Goal: Information Seeking & Learning: Learn about a topic

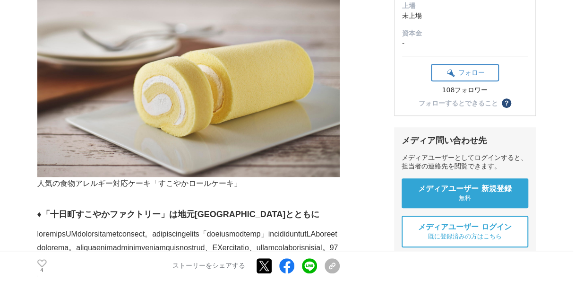
scroll to position [284, 0]
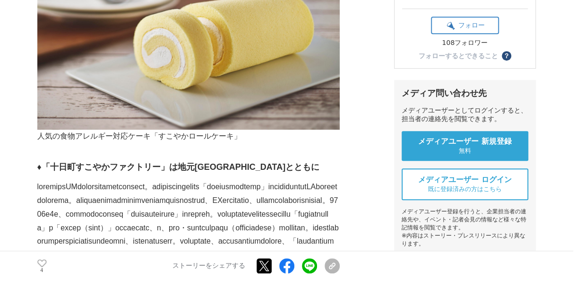
click at [42, 165] on strong "♦「十日町すこやかファクトリー」は地元[GEOGRAPHIC_DATA]" at bounding box center [161, 166] width 249 height 9
click at [245, 192] on p at bounding box center [188, 221] width 303 height 82
click at [176, 191] on p at bounding box center [188, 221] width 303 height 82
drag, startPoint x: 37, startPoint y: 165, endPoint x: 44, endPoint y: 166, distance: 6.9
click at [44, 166] on strong "♦「十日町すこやかファクトリー」は地元[GEOGRAPHIC_DATA]" at bounding box center [161, 166] width 249 height 9
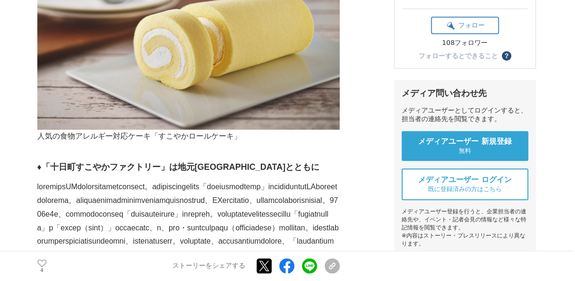
drag, startPoint x: 44, startPoint y: 166, endPoint x: 81, endPoint y: 169, distance: 37.0
click at [81, 169] on strong "♦「十日町すこやかファクトリー」は地元[GEOGRAPHIC_DATA]" at bounding box center [161, 166] width 249 height 9
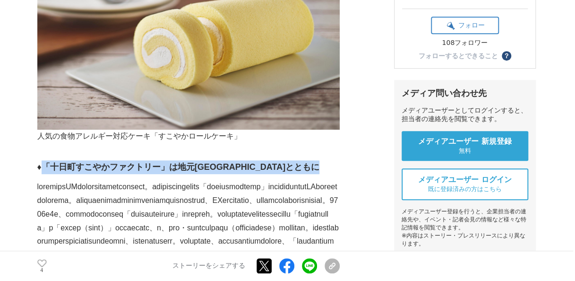
drag, startPoint x: 47, startPoint y: 166, endPoint x: 263, endPoint y: 166, distance: 215.6
click at [263, 166] on h3 "♦「十日町すこやかファクトリー」は地元[GEOGRAPHIC_DATA] とともに" at bounding box center [188, 167] width 303 height 14
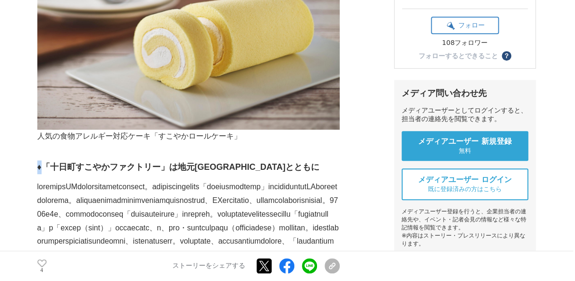
click at [42, 166] on strong "♦「十日町すこやかファクトリー」は地元[GEOGRAPHIC_DATA]" at bounding box center [161, 166] width 249 height 9
click at [46, 167] on strong "♦「十日町すこやかファクトリー」は地元[GEOGRAPHIC_DATA]" at bounding box center [161, 166] width 249 height 9
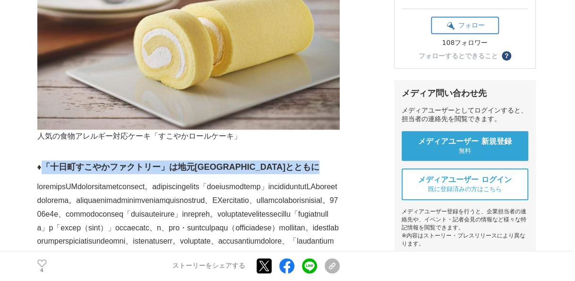
drag, startPoint x: 46, startPoint y: 166, endPoint x: 266, endPoint y: 172, distance: 219.4
click at [266, 172] on h3 "♦「十日町すこやかファクトリー」は地元[GEOGRAPHIC_DATA] とともに" at bounding box center [188, 167] width 303 height 14
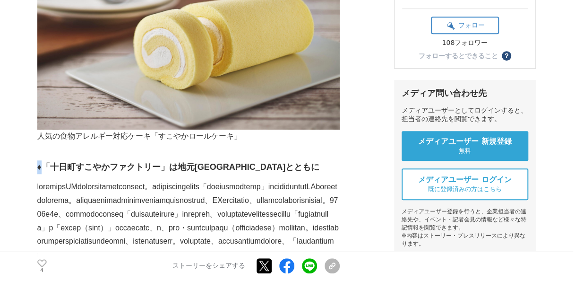
click at [43, 168] on strong "♦「十日町すこやかファクトリー」は地元[GEOGRAPHIC_DATA]" at bounding box center [161, 166] width 249 height 9
